Goal: Task Accomplishment & Management: Use online tool/utility

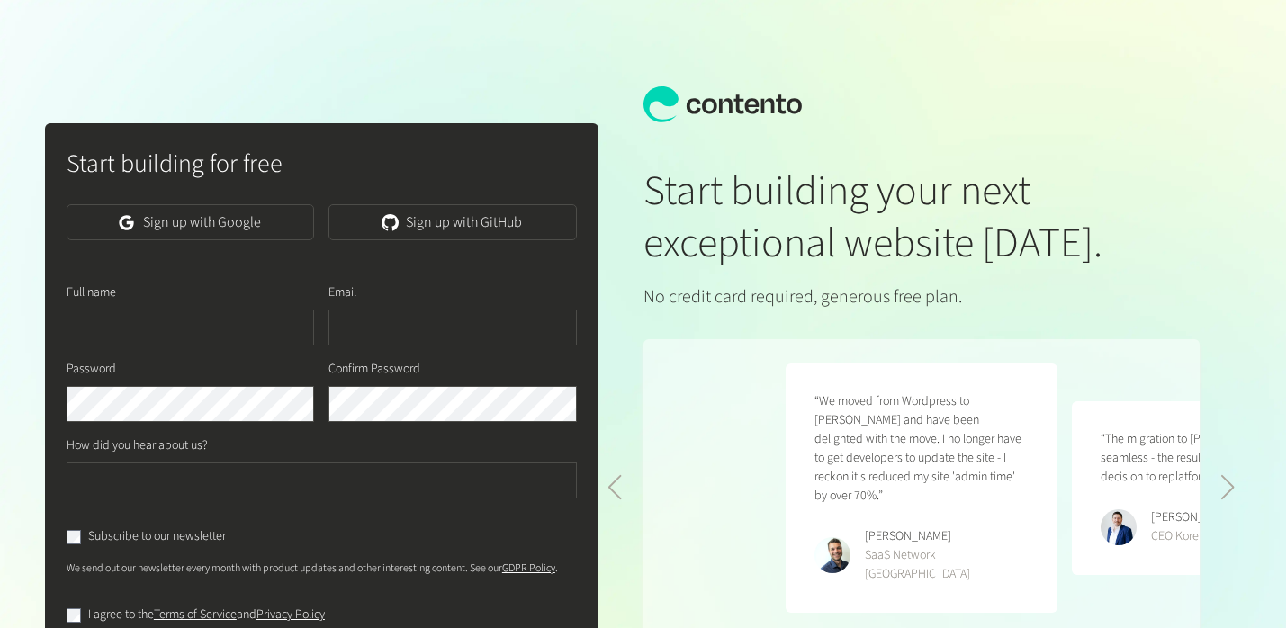
scroll to position [0, 571]
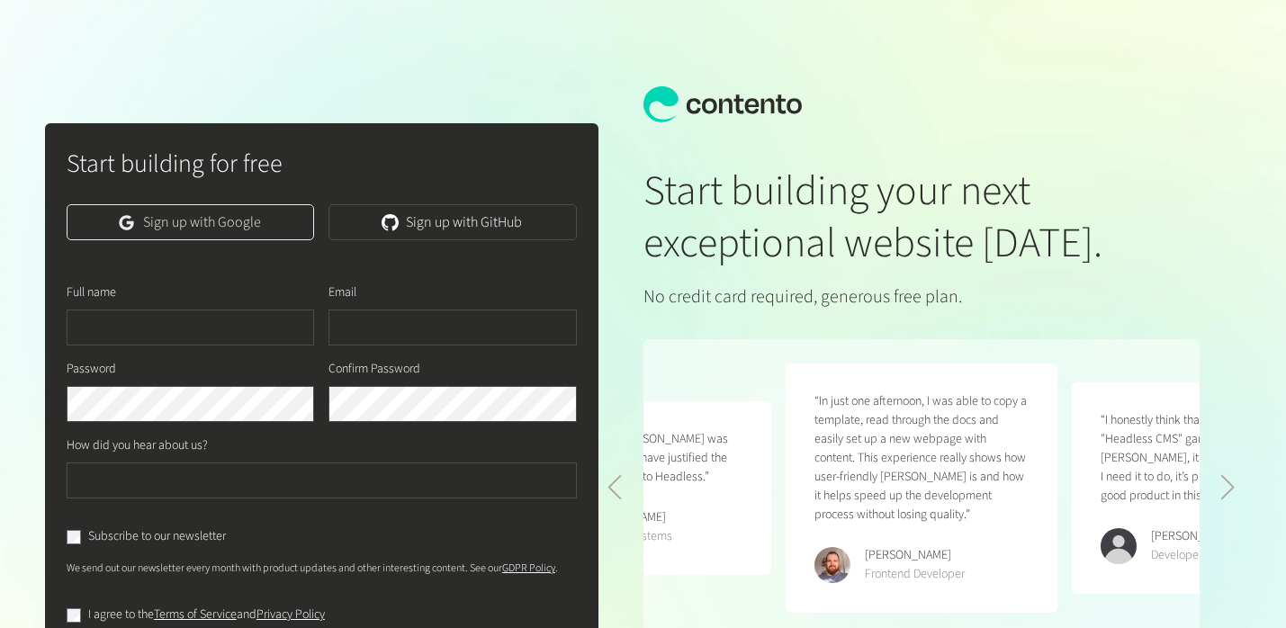
click at [268, 213] on link "Sign up with Google" at bounding box center [190, 222] width 247 height 36
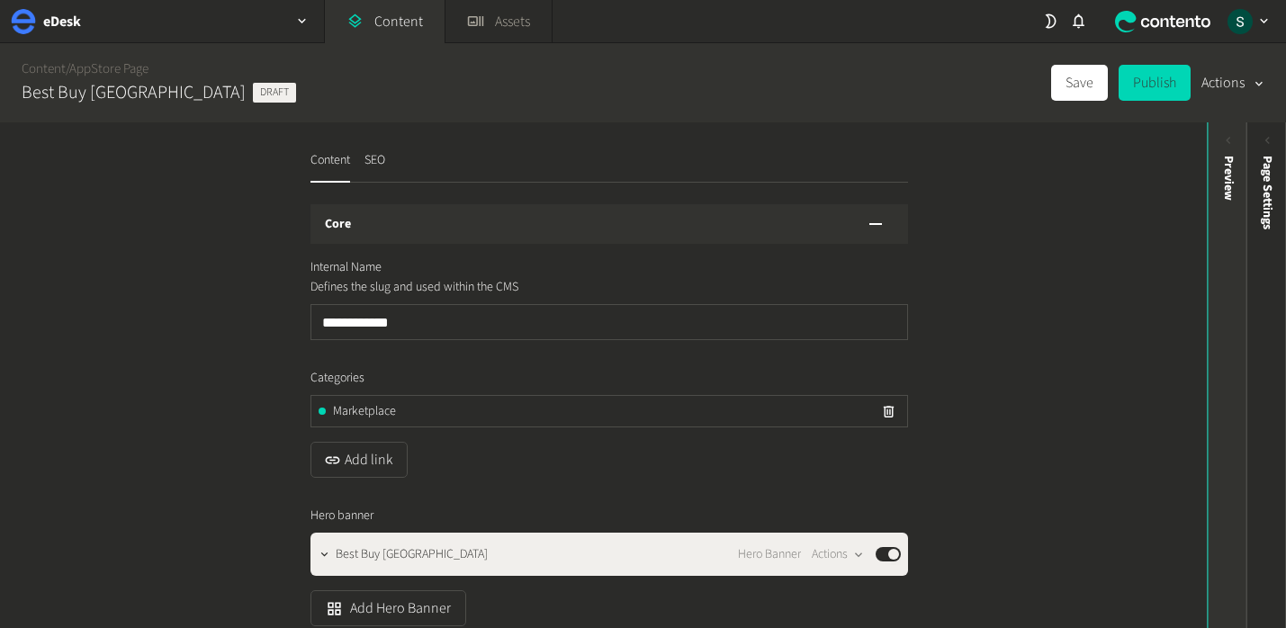
click at [1214, 242] on div "Preview" at bounding box center [1228, 295] width 40 height 324
click at [1216, 248] on div "Preview" at bounding box center [1228, 295] width 40 height 324
